Goal: Transaction & Acquisition: Subscribe to service/newsletter

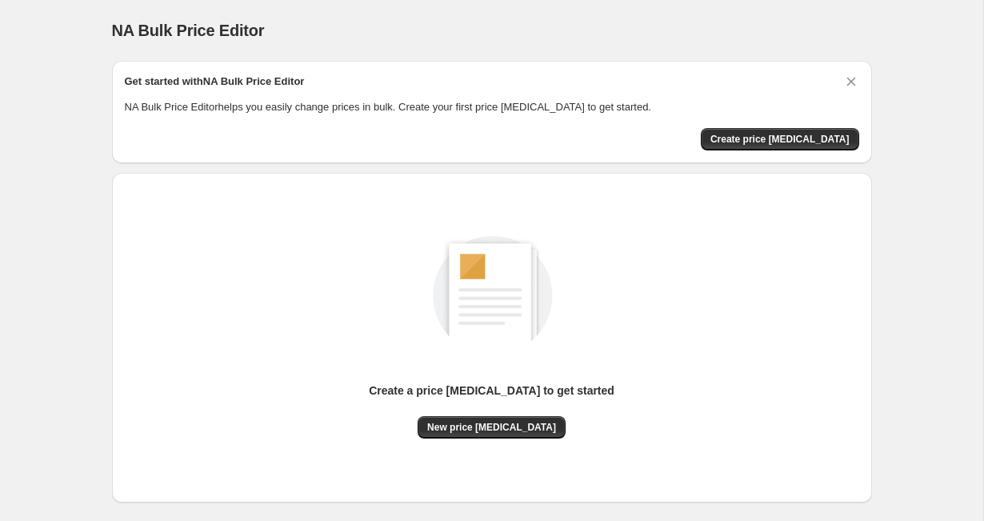
scroll to position [67, 0]
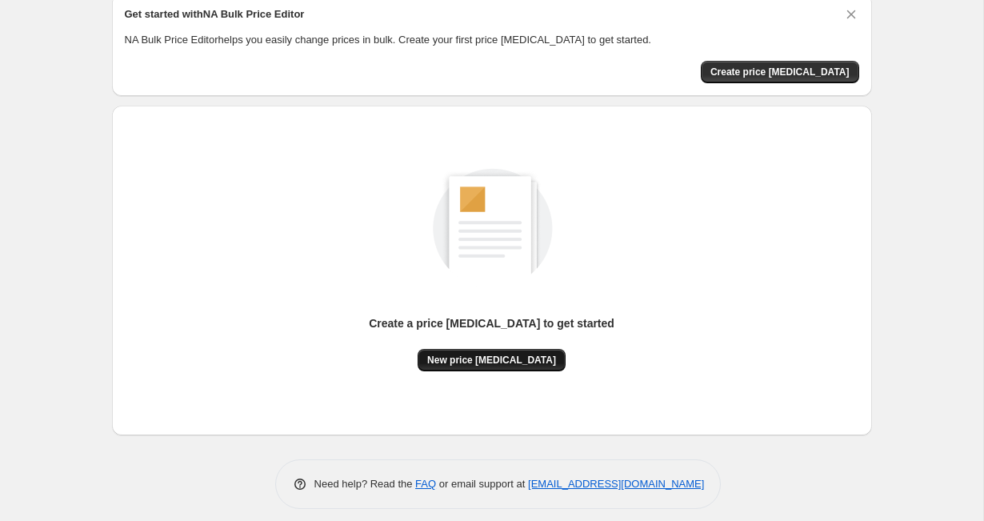
click at [514, 363] on span "New price [MEDICAL_DATA]" at bounding box center [491, 359] width 129 height 13
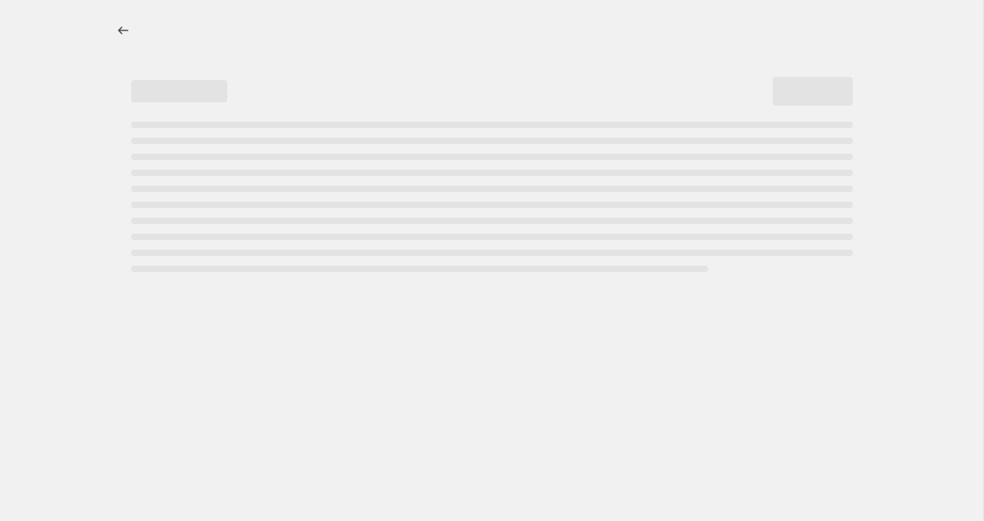
select select "percentage"
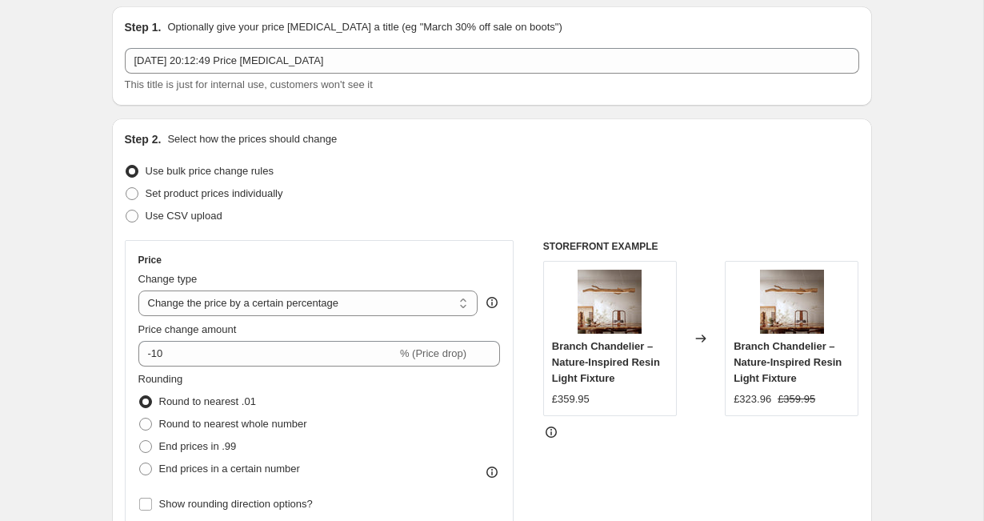
scroll to position [70, 0]
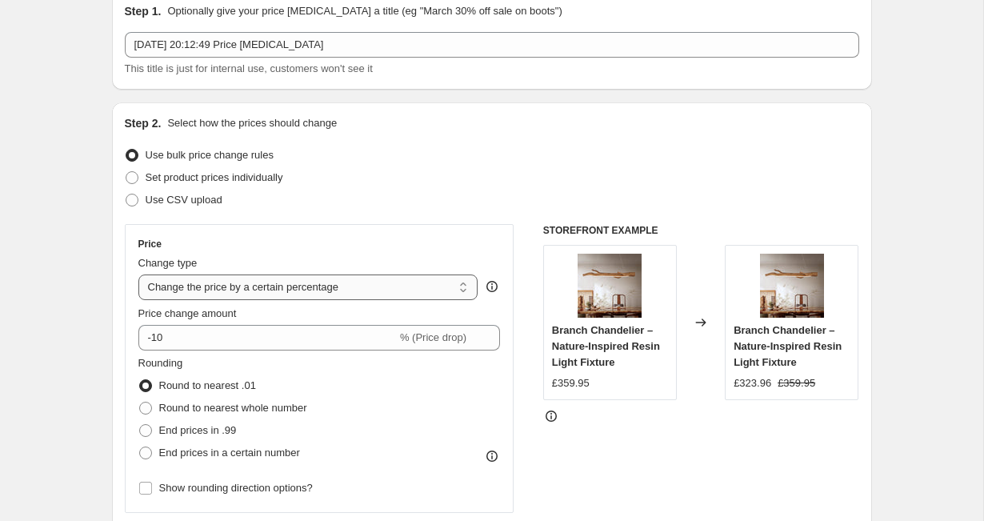
click at [253, 285] on select "Change the price to a certain amount Change the price by a certain amount Chang…" at bounding box center [308, 287] width 340 height 26
click at [138, 274] on select "Change the price to a certain amount Change the price by a certain amount Chang…" at bounding box center [308, 287] width 340 height 26
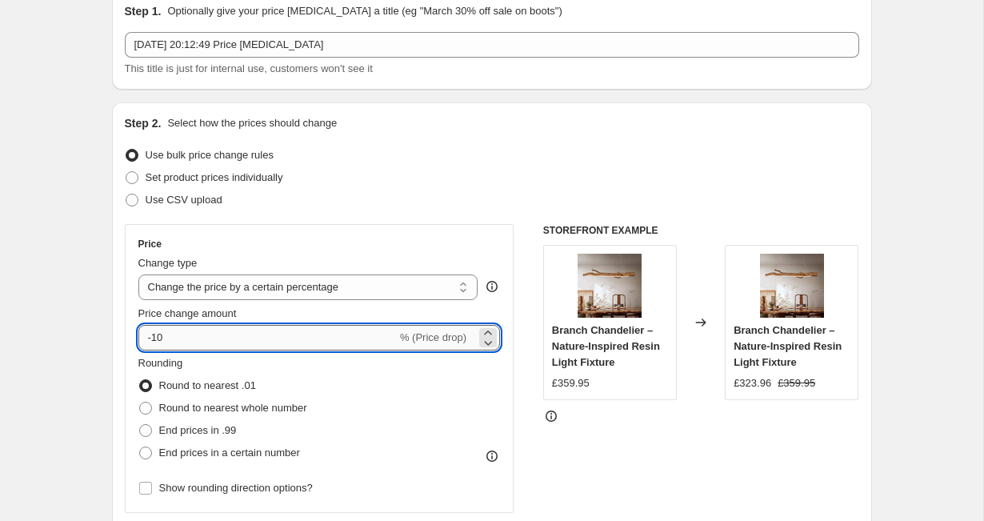
click at [214, 341] on input "-10" at bounding box center [267, 338] width 258 height 26
type input "-1"
type input "-20"
click at [580, 481] on div "STOREFRONT EXAMPLE Branch Chandelier – Nature-Inspired Resin Light Fixture £359…" at bounding box center [701, 420] width 316 height 392
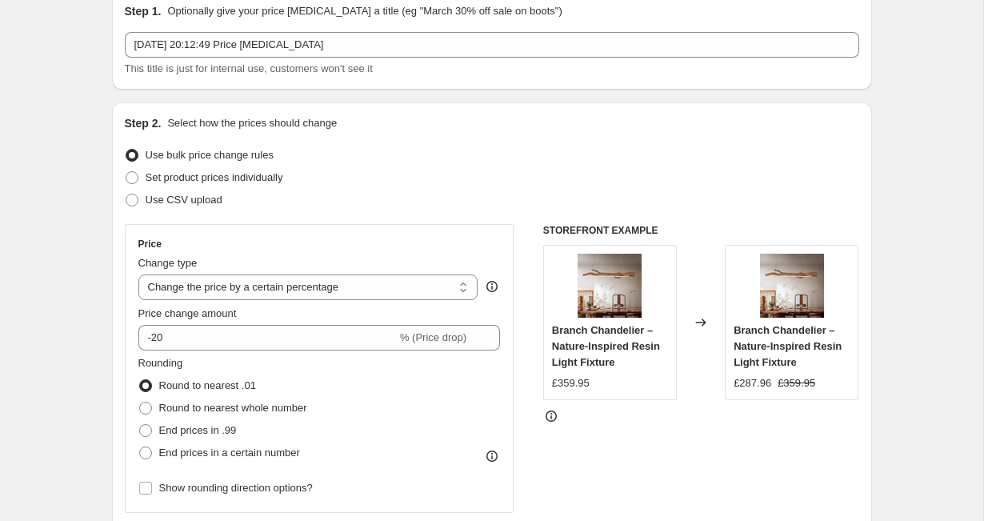
scroll to position [91, 0]
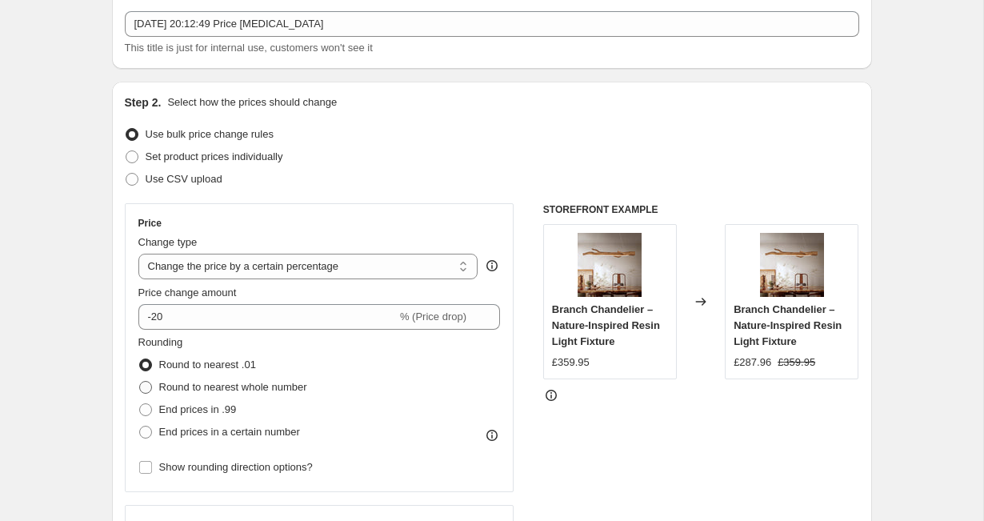
click at [170, 383] on span "Round to nearest whole number" at bounding box center [233, 387] width 148 height 12
click at [140, 381] on input "Round to nearest whole number" at bounding box center [139, 381] width 1 height 1
radio input "true"
click at [184, 429] on span "End prices in a certain number" at bounding box center [229, 431] width 141 height 12
click at [140, 426] on input "End prices in a certain number" at bounding box center [139, 425] width 1 height 1
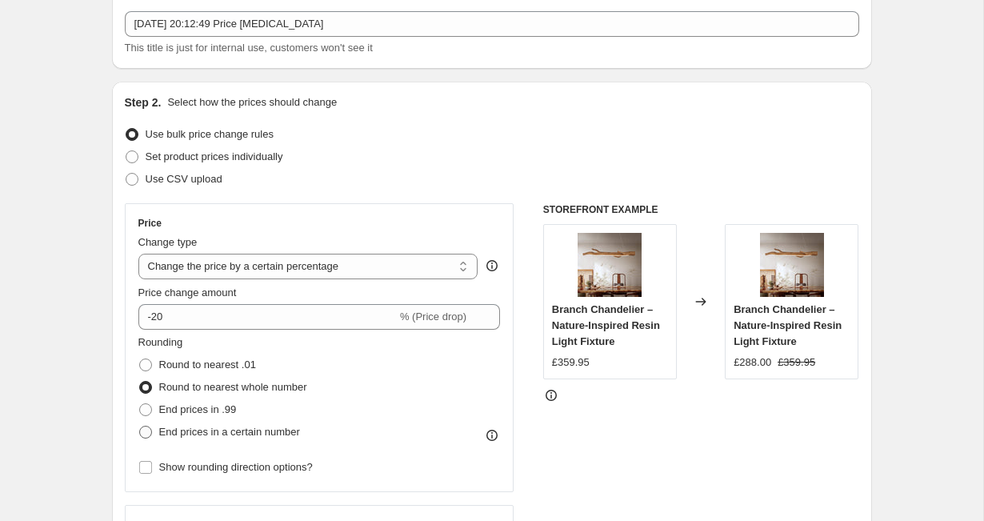
radio input "true"
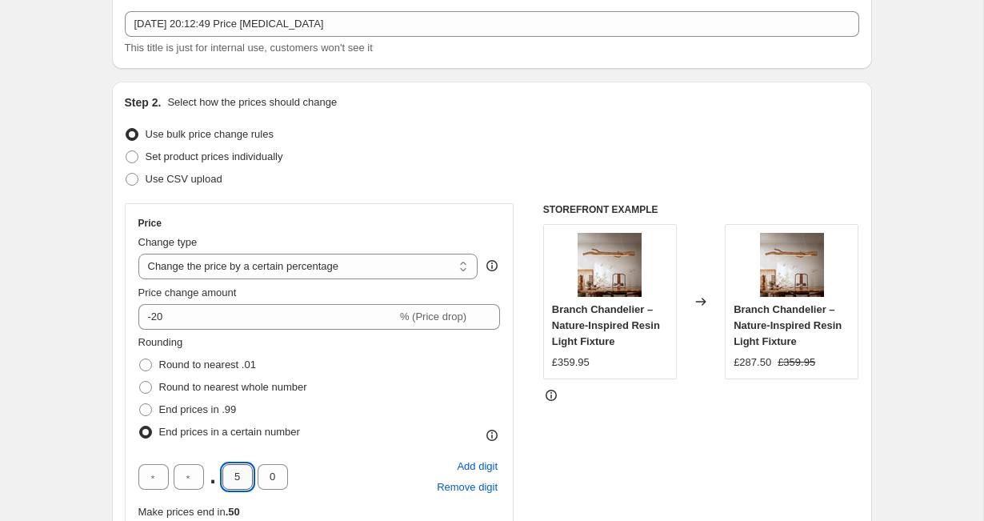
click at [245, 477] on input "5" at bounding box center [237, 477] width 30 height 26
type input "9"
click at [607, 417] on div "STOREFRONT EXAMPLE Branch Chandelier – Nature-Inspired Resin Light Fixture £359…" at bounding box center [701, 445] width 316 height 485
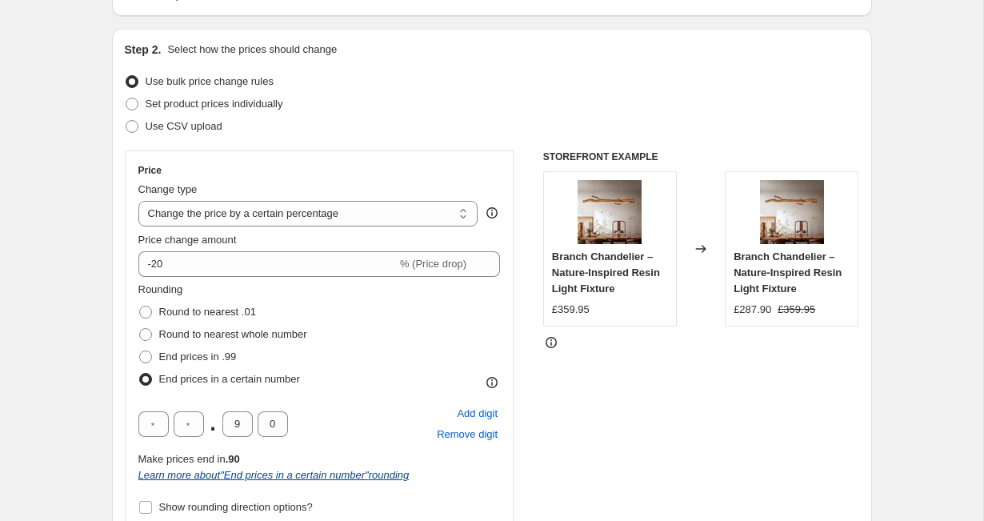
scroll to position [143, 0]
click at [278, 221] on select "Change the price to a certain amount Change the price by a certain amount Chang…" at bounding box center [308, 214] width 340 height 26
click at [138, 201] on select "Change the price to a certain amount Change the price by a certain amount Chang…" at bounding box center [308, 214] width 340 height 26
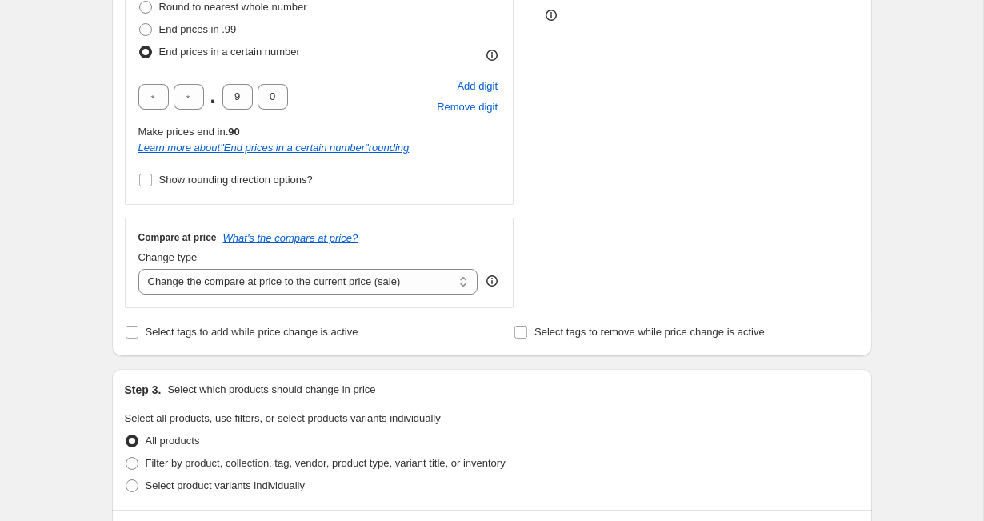
scroll to position [472, 0]
click at [291, 278] on select "Change the compare at price to the current price (sale) Change the compare at p…" at bounding box center [308, 281] width 340 height 26
select select "percentage"
click at [138, 268] on select "Change the compare at price to the current price (sale) Change the compare at p…" at bounding box center [308, 281] width 340 height 26
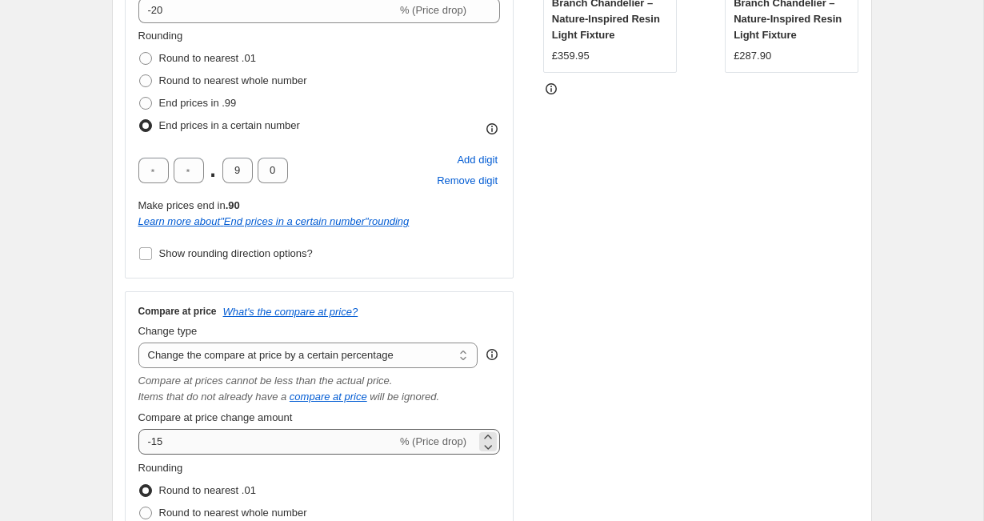
scroll to position [518, 0]
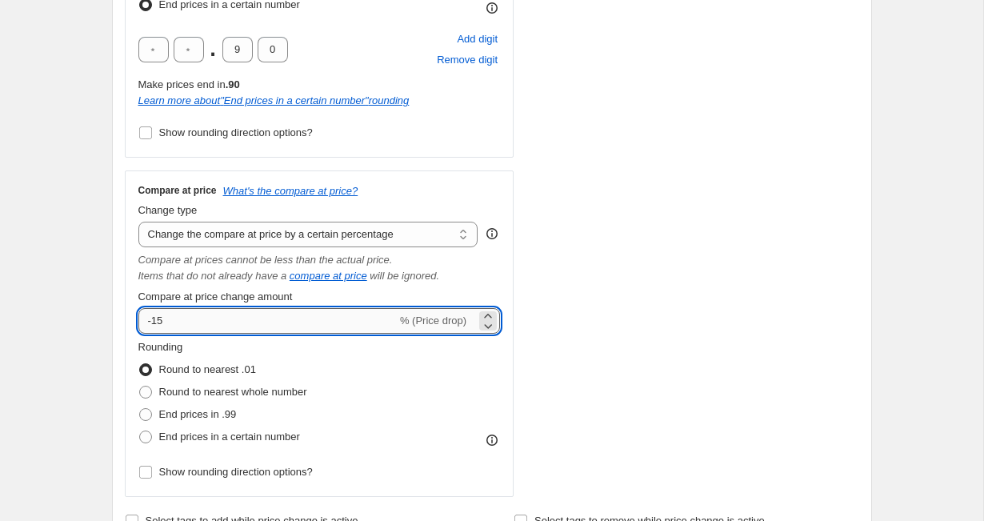
click at [209, 325] on input "-15" at bounding box center [267, 321] width 258 height 26
type input "-1"
type input "-20"
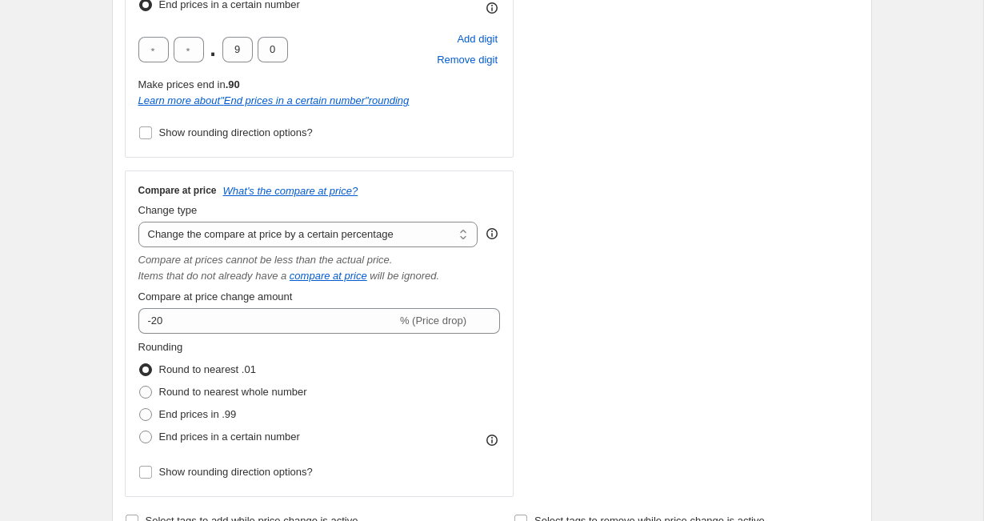
click at [562, 272] on div "STOREFRONT EXAMPLE Branch Chandelier – Nature-Inspired Resin Light Fixture £359…" at bounding box center [701, 136] width 316 height 720
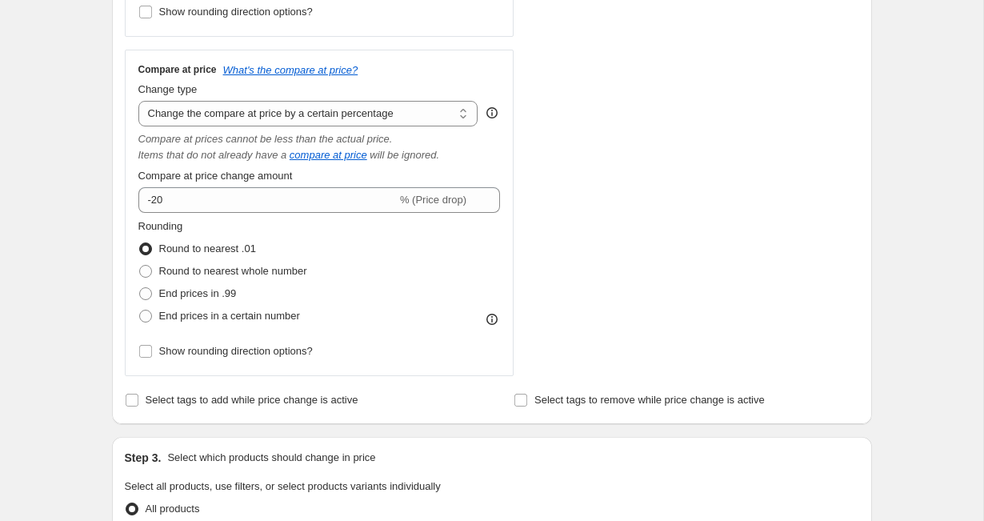
scroll to position [657, 0]
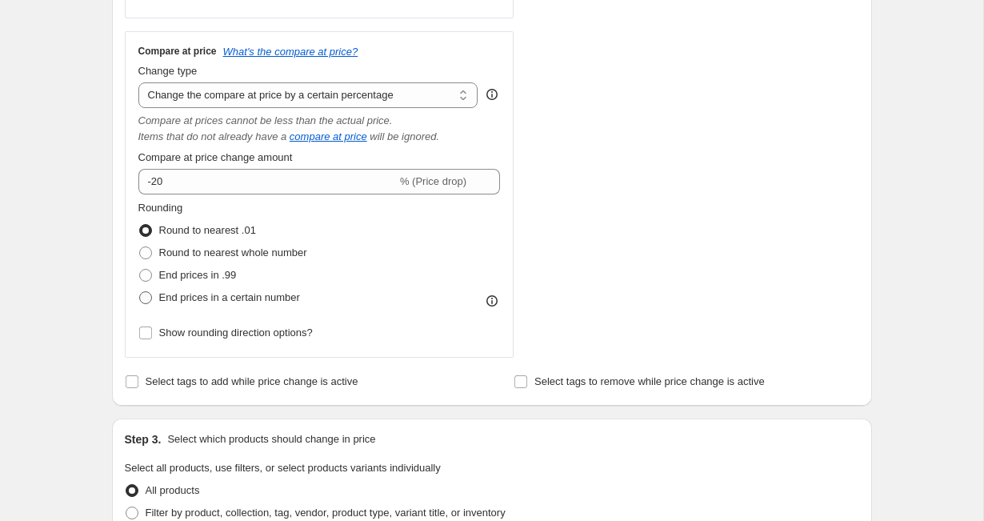
click at [174, 294] on span "End prices in a certain number" at bounding box center [229, 297] width 141 height 12
click at [140, 292] on input "End prices in a certain number" at bounding box center [139, 291] width 1 height 1
radio input "true"
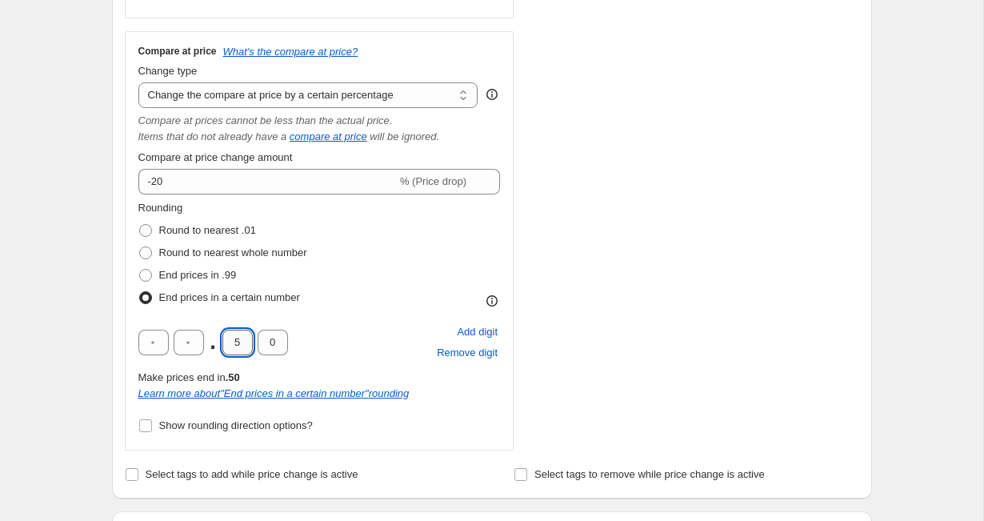
click at [244, 338] on input "5" at bounding box center [237, 342] width 30 height 26
type input "9"
click at [625, 309] on div "STOREFRONT EXAMPLE Branch Chandelier – Nature-Inspired Resin Light Fixture £359…" at bounding box center [701, 43] width 316 height 813
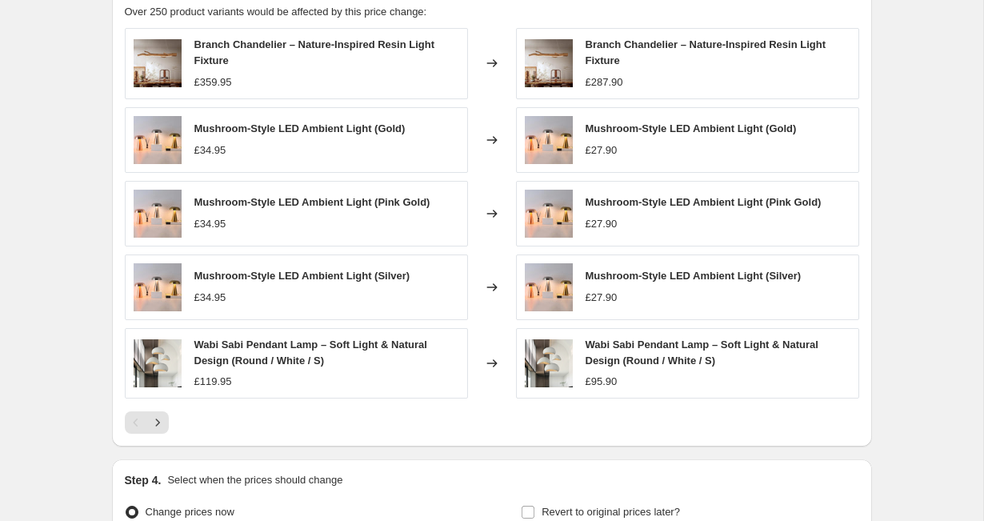
scroll to position [1367, 0]
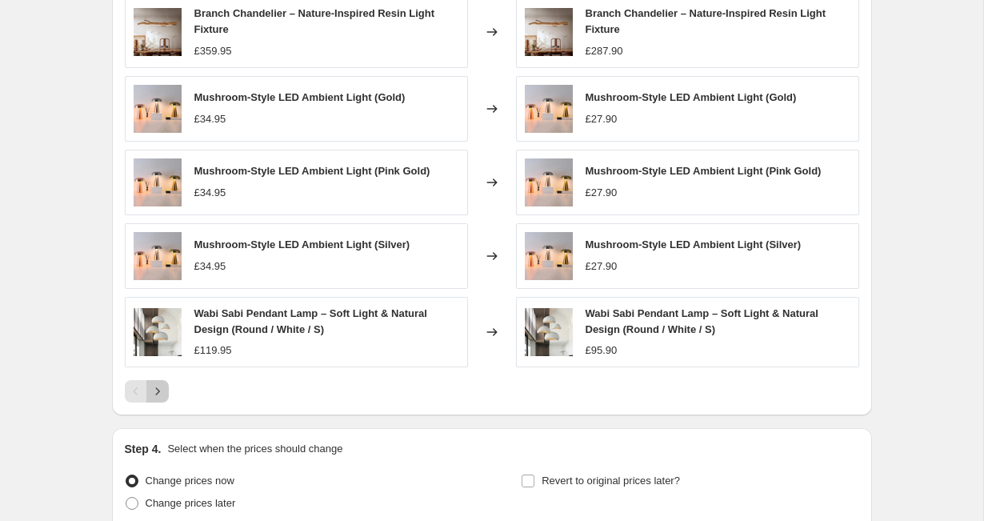
click at [158, 396] on icon "Next" at bounding box center [158, 391] width 16 height 16
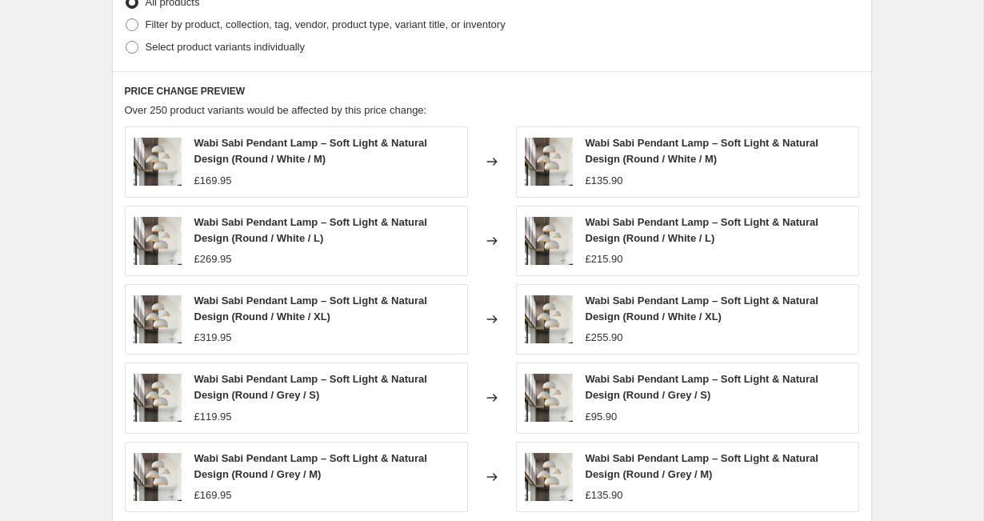
scroll to position [1458, 0]
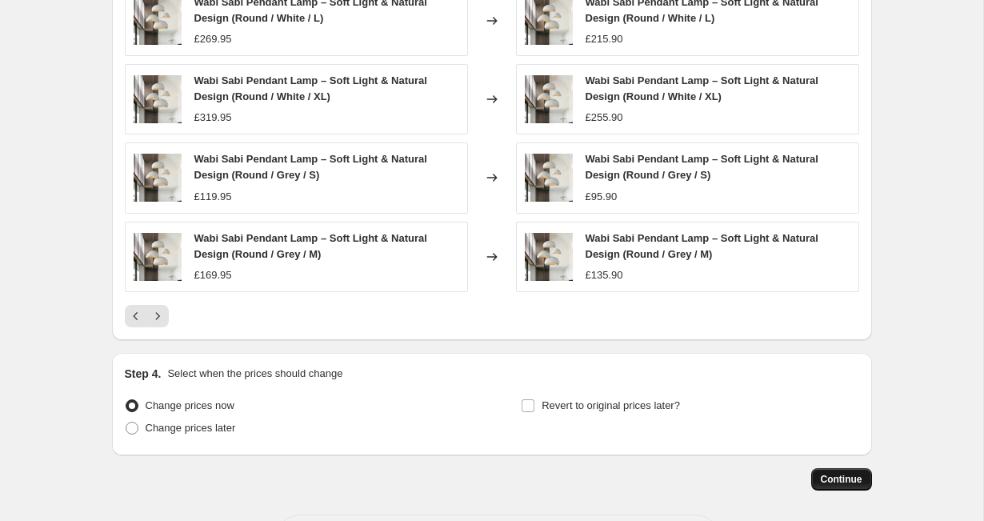
click at [831, 483] on span "Continue" at bounding box center [841, 479] width 42 height 13
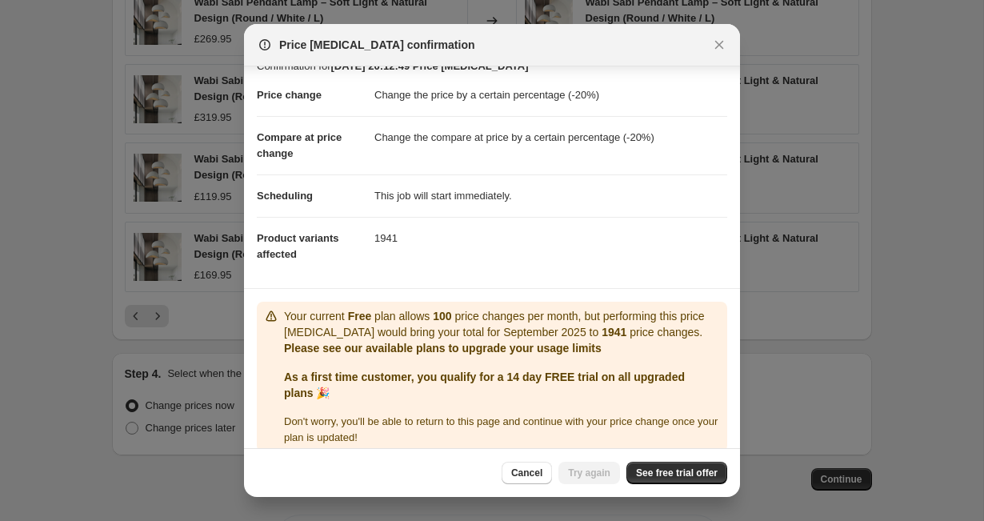
scroll to position [38, 0]
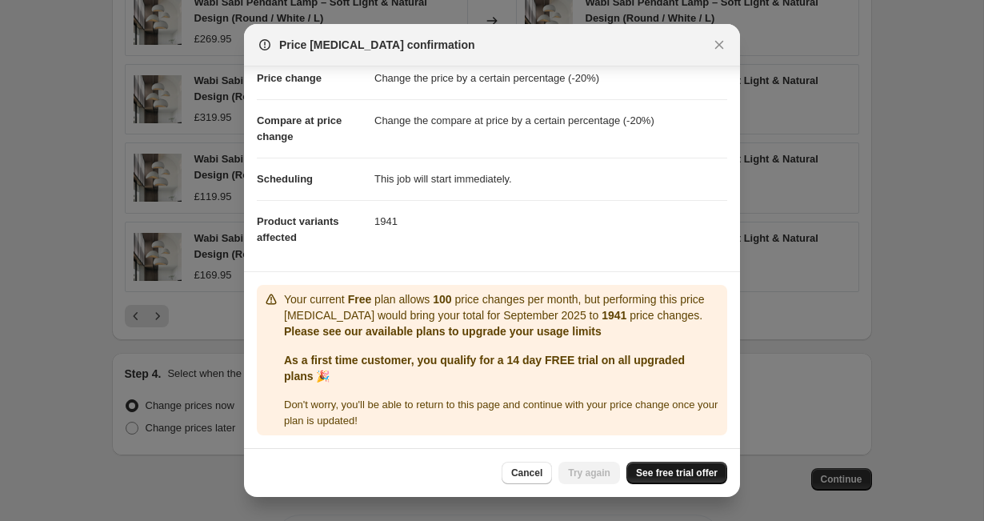
click at [675, 470] on span "See free trial offer" at bounding box center [677, 472] width 82 height 13
click at [660, 477] on span "See free trial offer" at bounding box center [677, 472] width 82 height 13
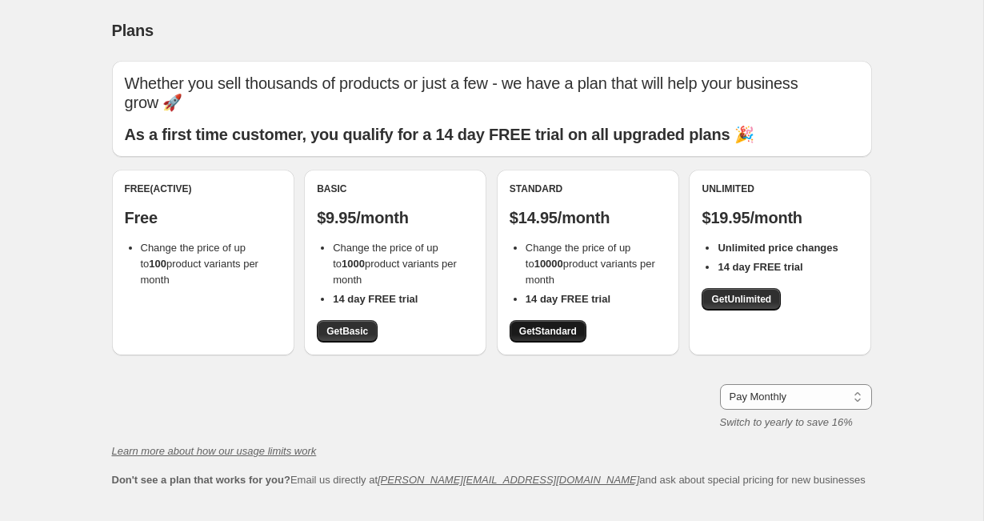
click at [561, 325] on span "Get Standard" at bounding box center [548, 331] width 58 height 13
click at [556, 325] on span "Get Standard" at bounding box center [548, 331] width 58 height 13
